Goal: Check status

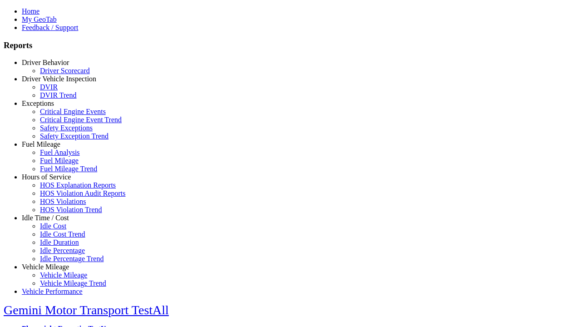
click at [52, 181] on link "Hours of Service" at bounding box center [46, 177] width 49 height 8
click at [59, 205] on link "HOS Violations" at bounding box center [63, 201] width 46 height 8
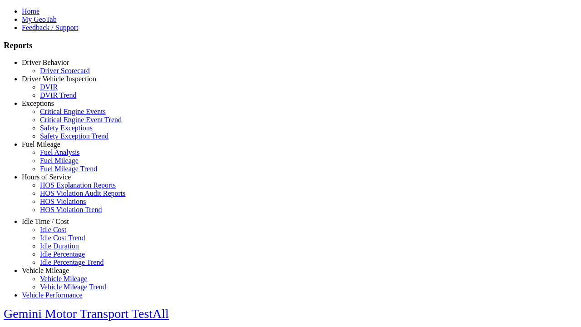
select select "**********"
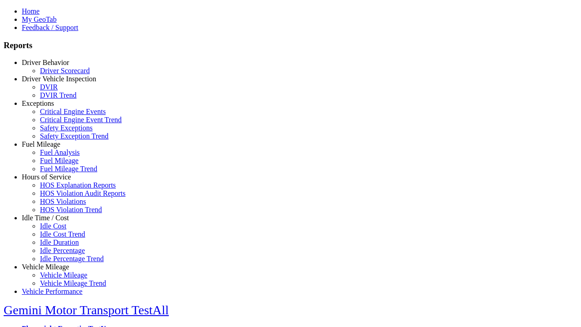
type input "**********"
